Goal: Information Seeking & Learning: Learn about a topic

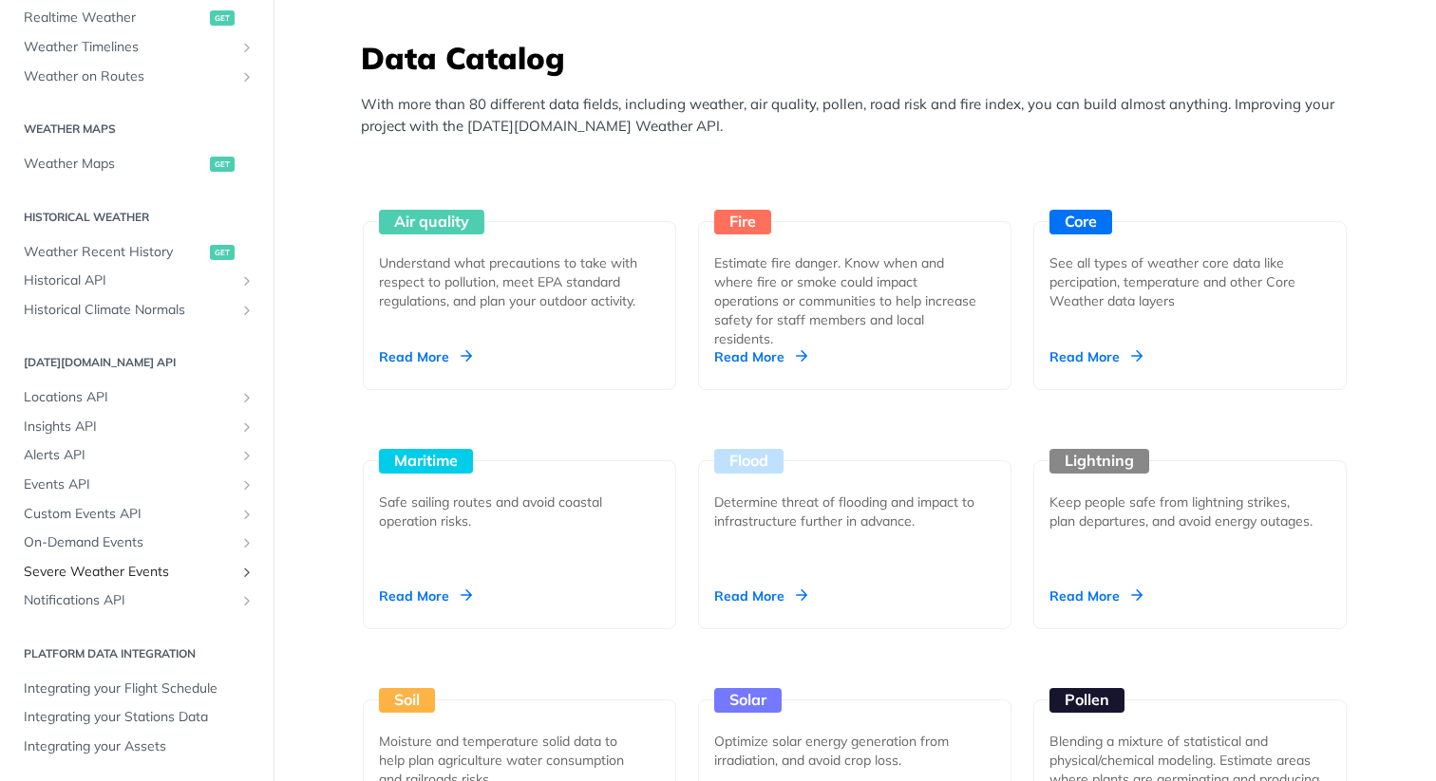
scroll to position [1679, 0]
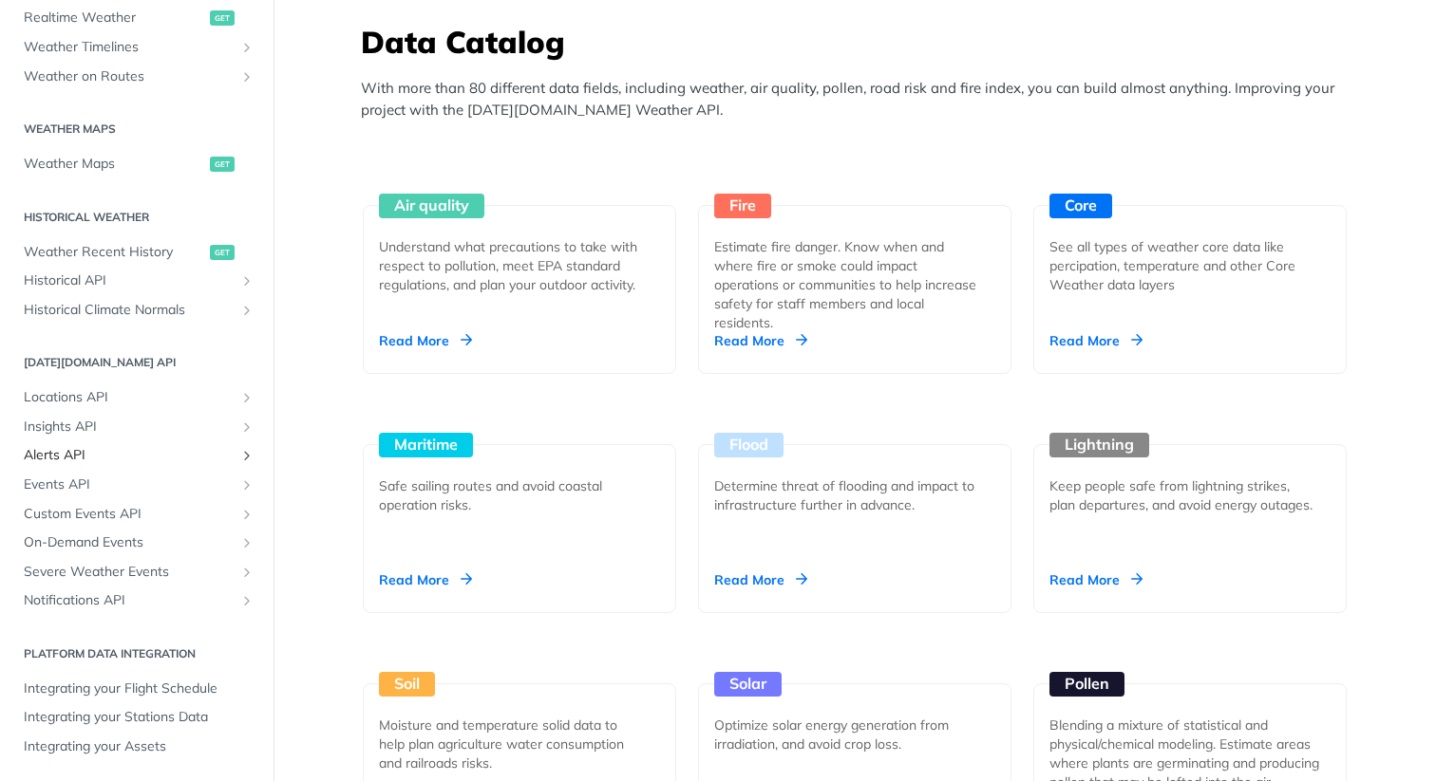
click at [63, 457] on span "Alerts API" at bounding box center [129, 455] width 211 height 19
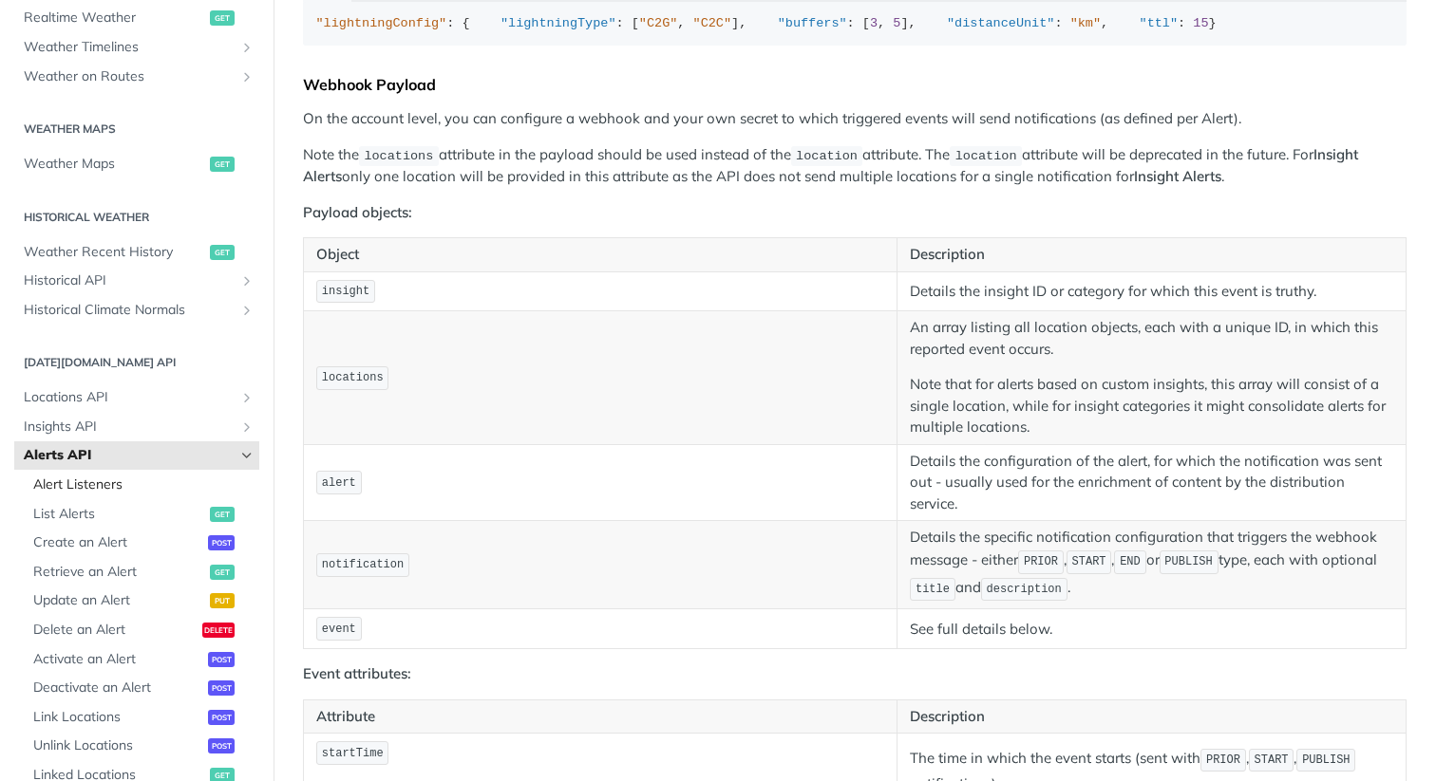
click at [85, 487] on span "Alert Listeners" at bounding box center [143, 485] width 221 height 19
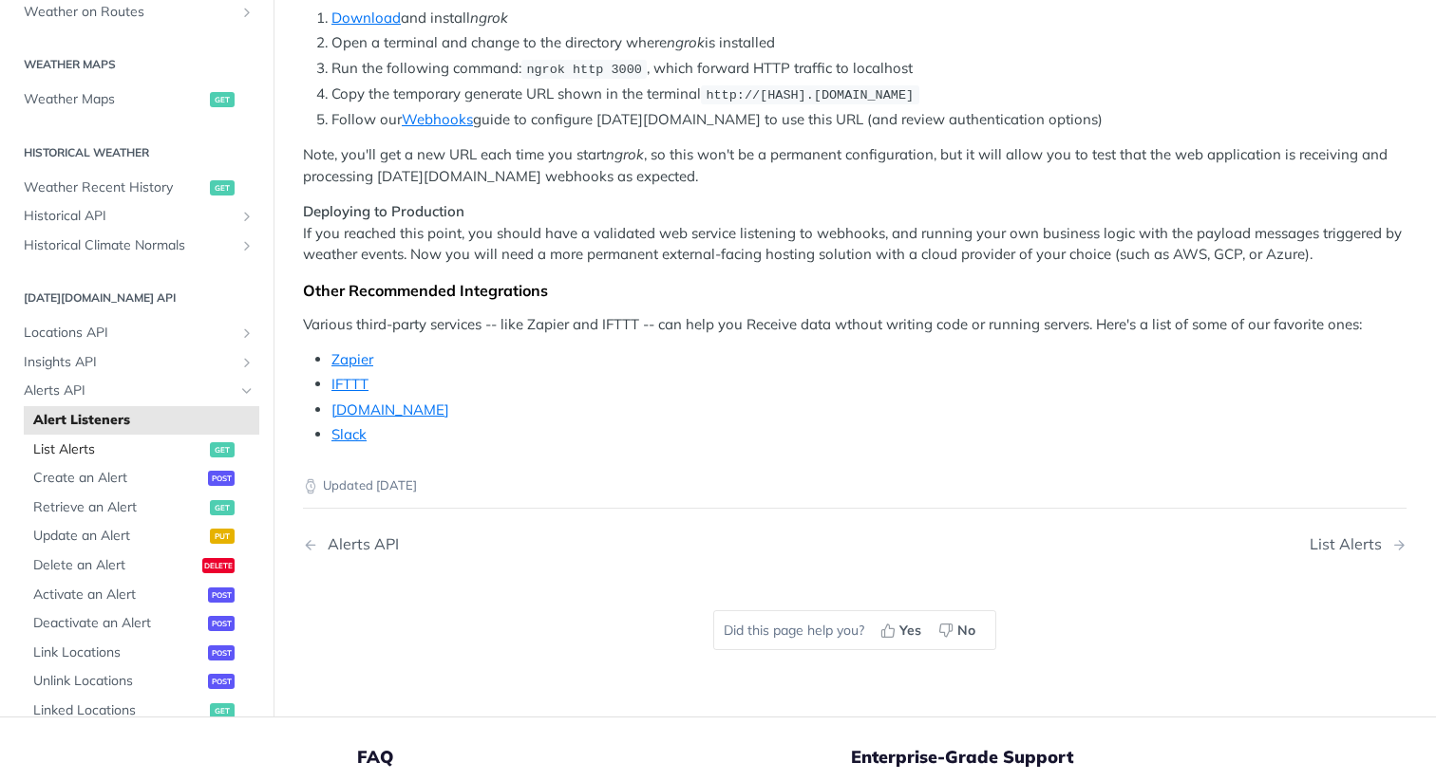
click at [85, 460] on span "List Alerts" at bounding box center [119, 450] width 172 height 19
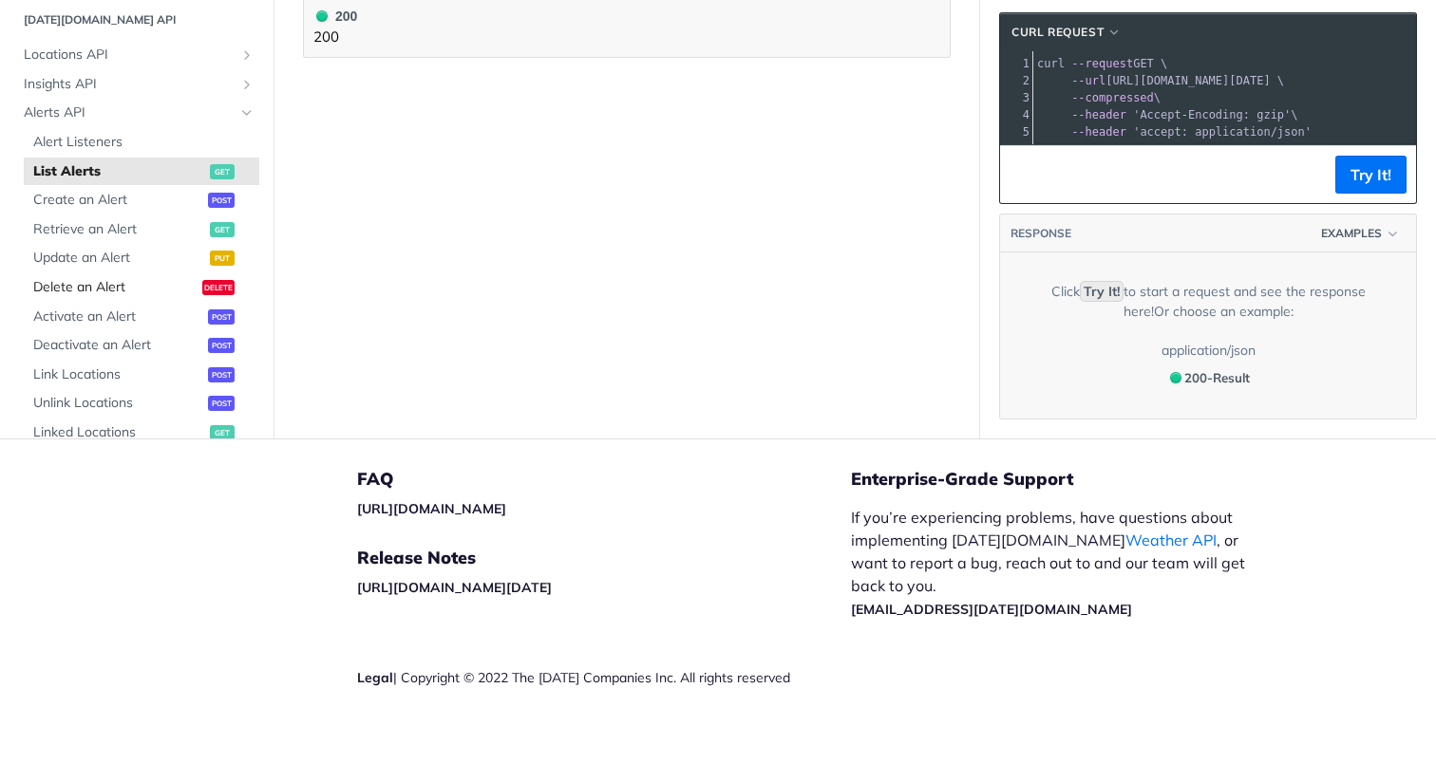
scroll to position [1051, 0]
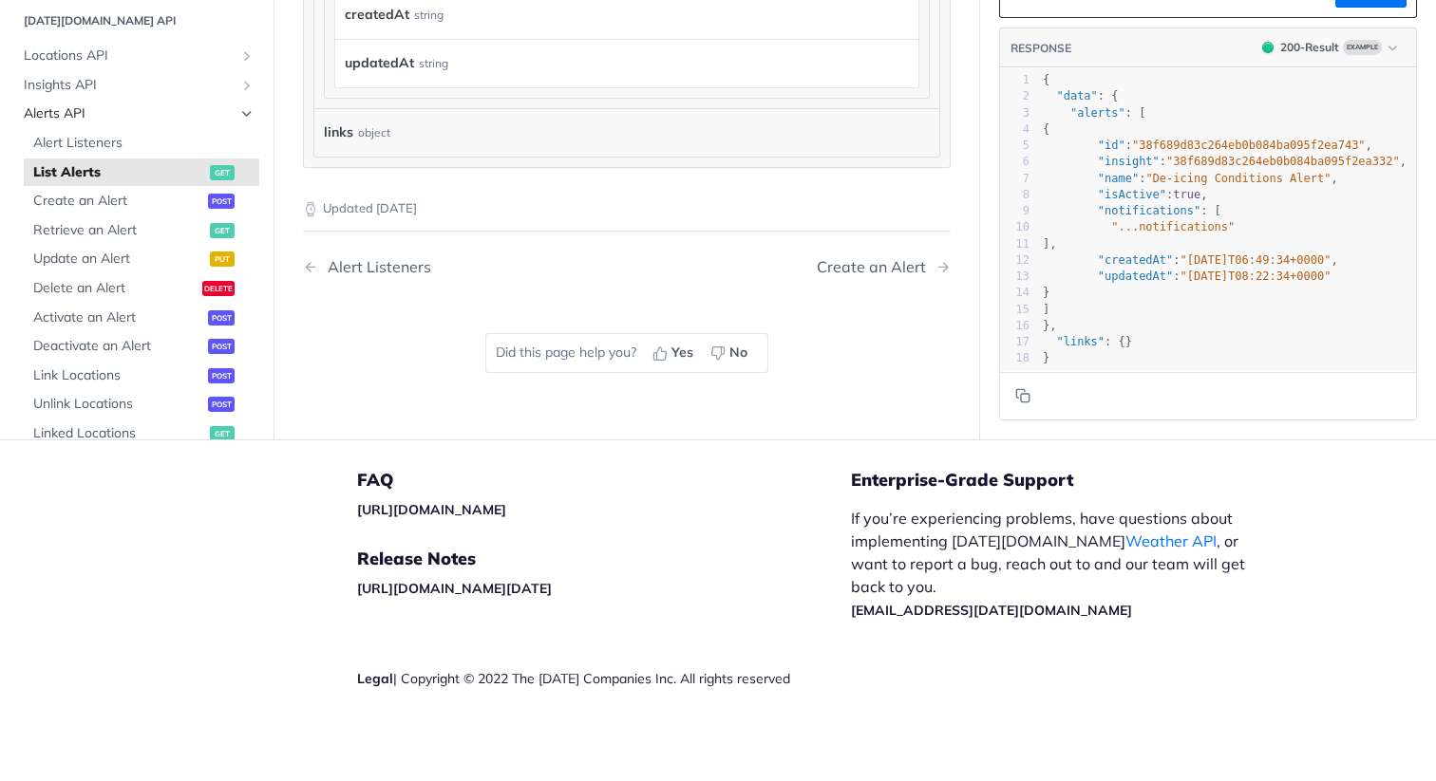
click at [67, 113] on span "Alerts API" at bounding box center [129, 113] width 211 height 19
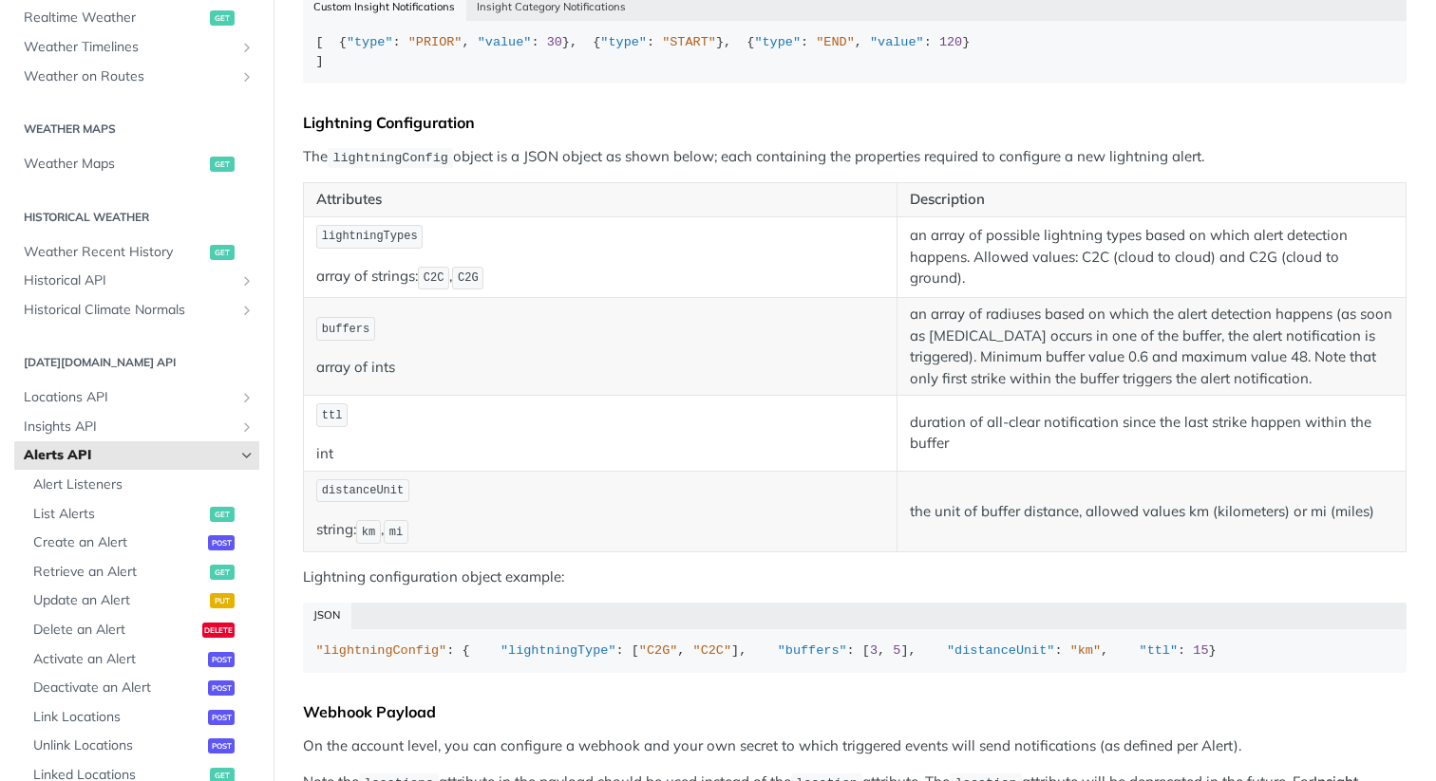
scroll to position [836, 0]
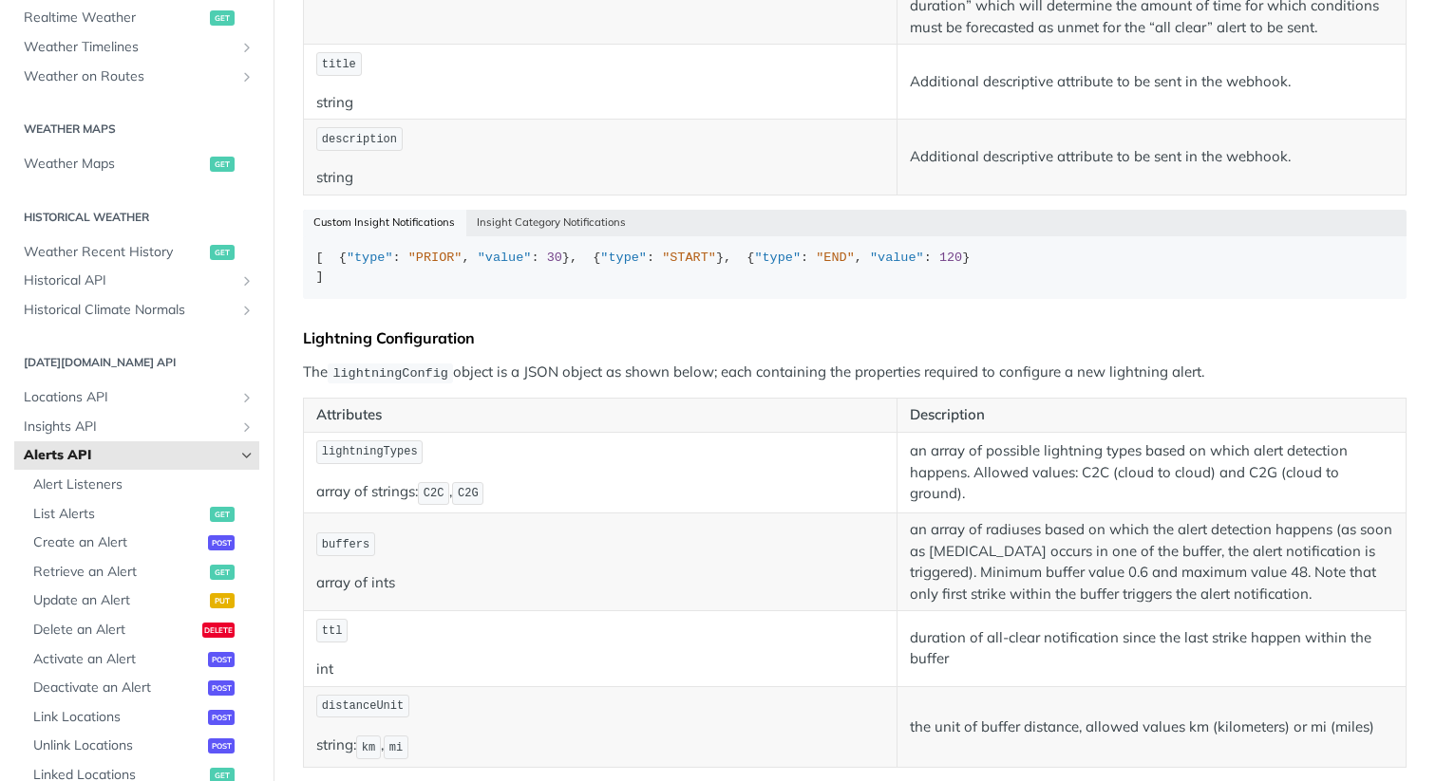
click at [193, 450] on span "Alerts API" at bounding box center [129, 455] width 211 height 19
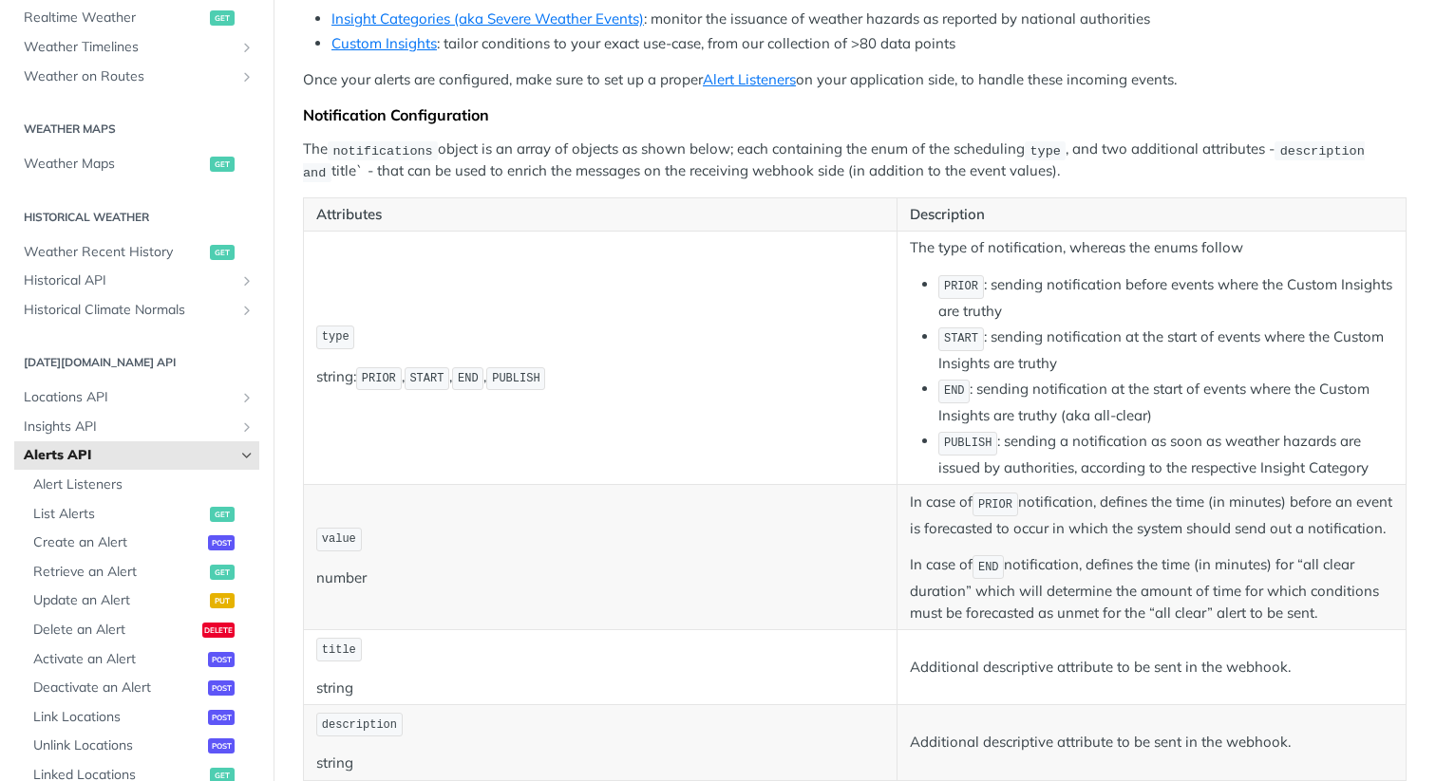
scroll to position [256, 0]
